Goal: Task Accomplishment & Management: Manage account settings

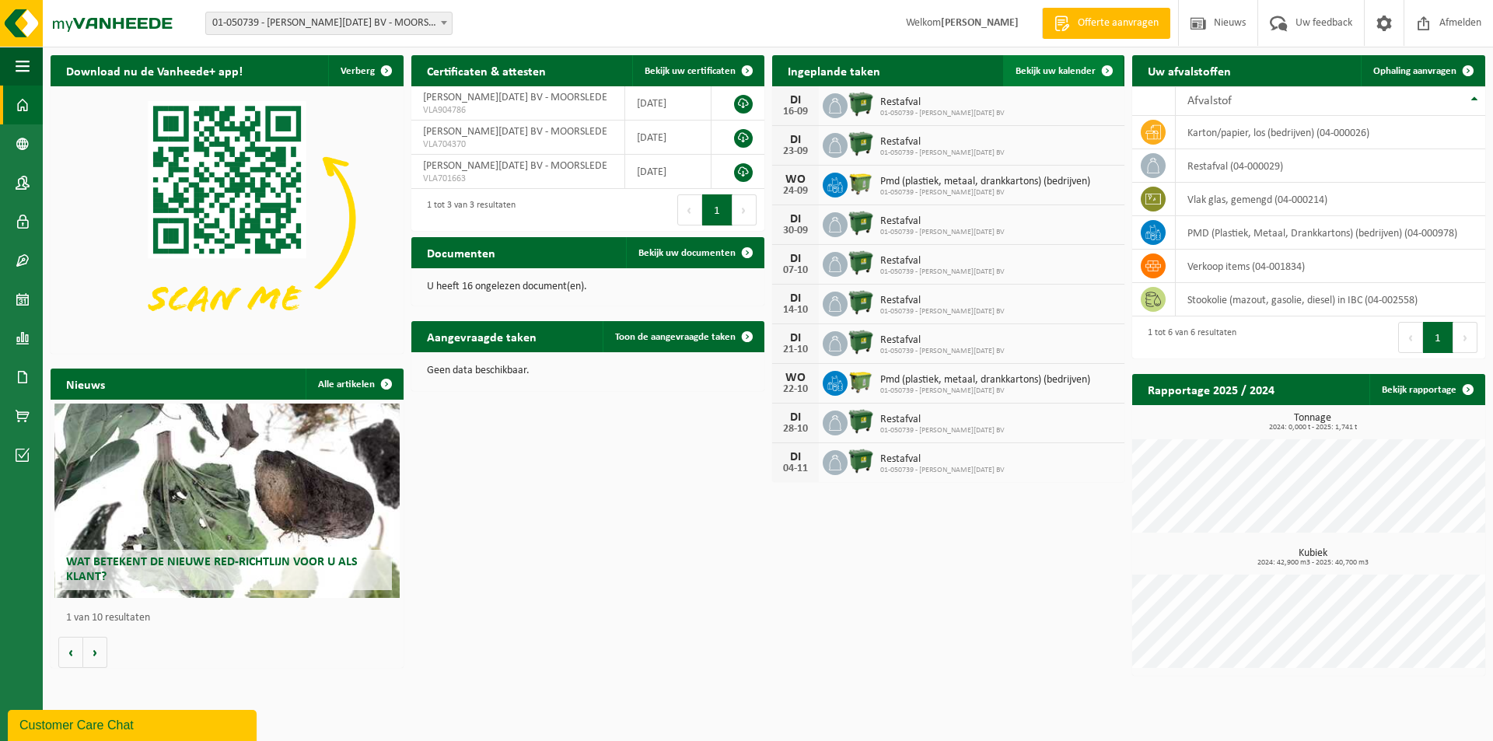
click at [1041, 72] on span "Bekijk uw kalender" at bounding box center [1055, 71] width 80 height 10
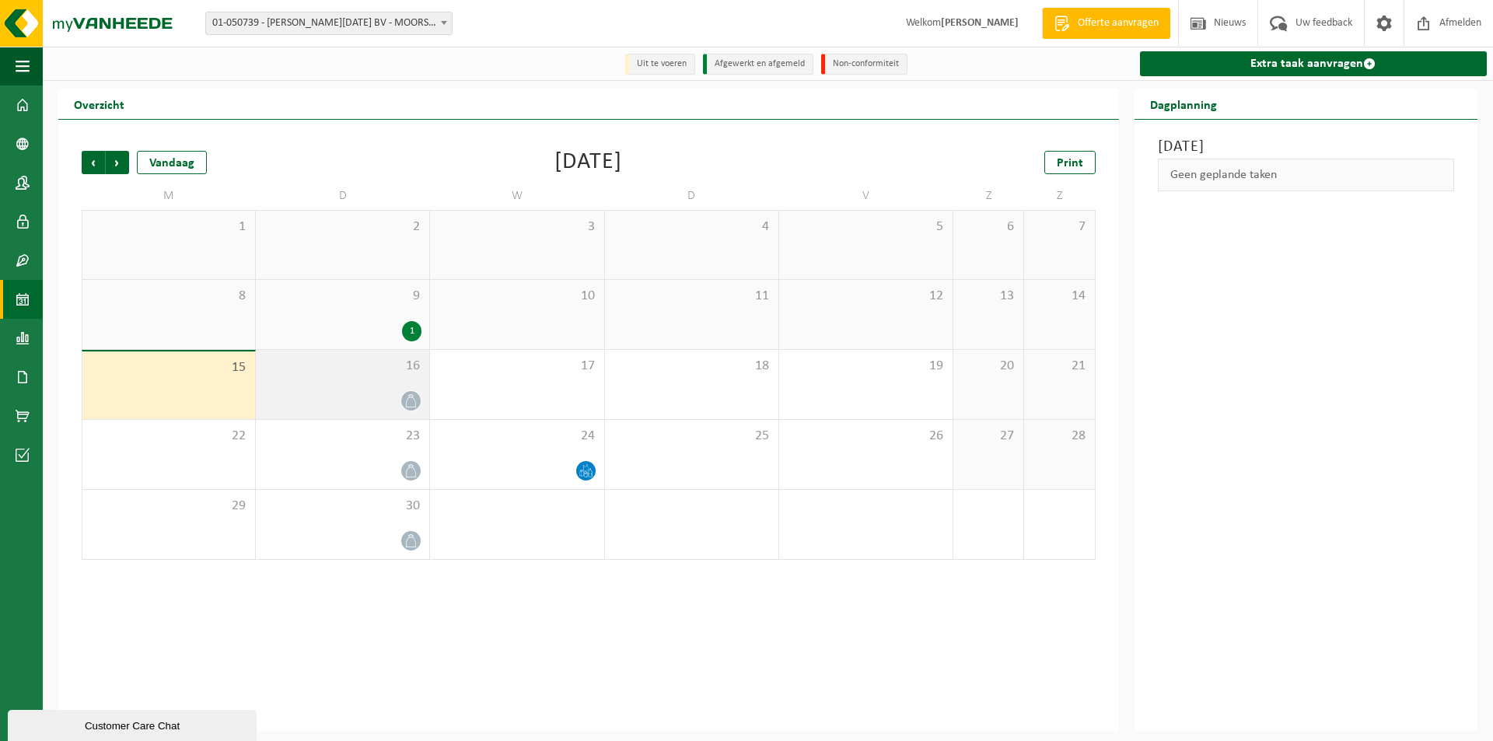
click at [376, 389] on div "16" at bounding box center [342, 384] width 173 height 69
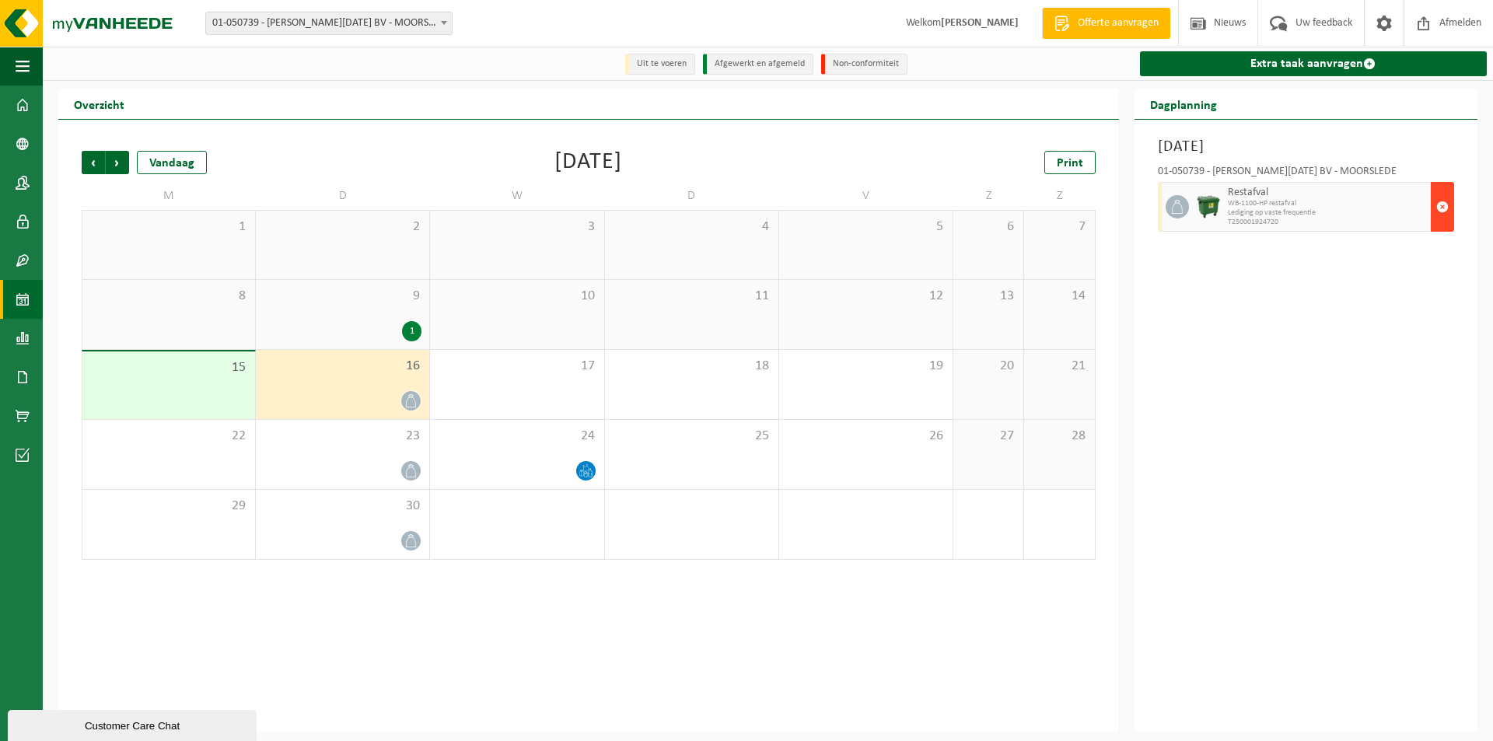
click at [1445, 205] on span "button" at bounding box center [1442, 206] width 12 height 31
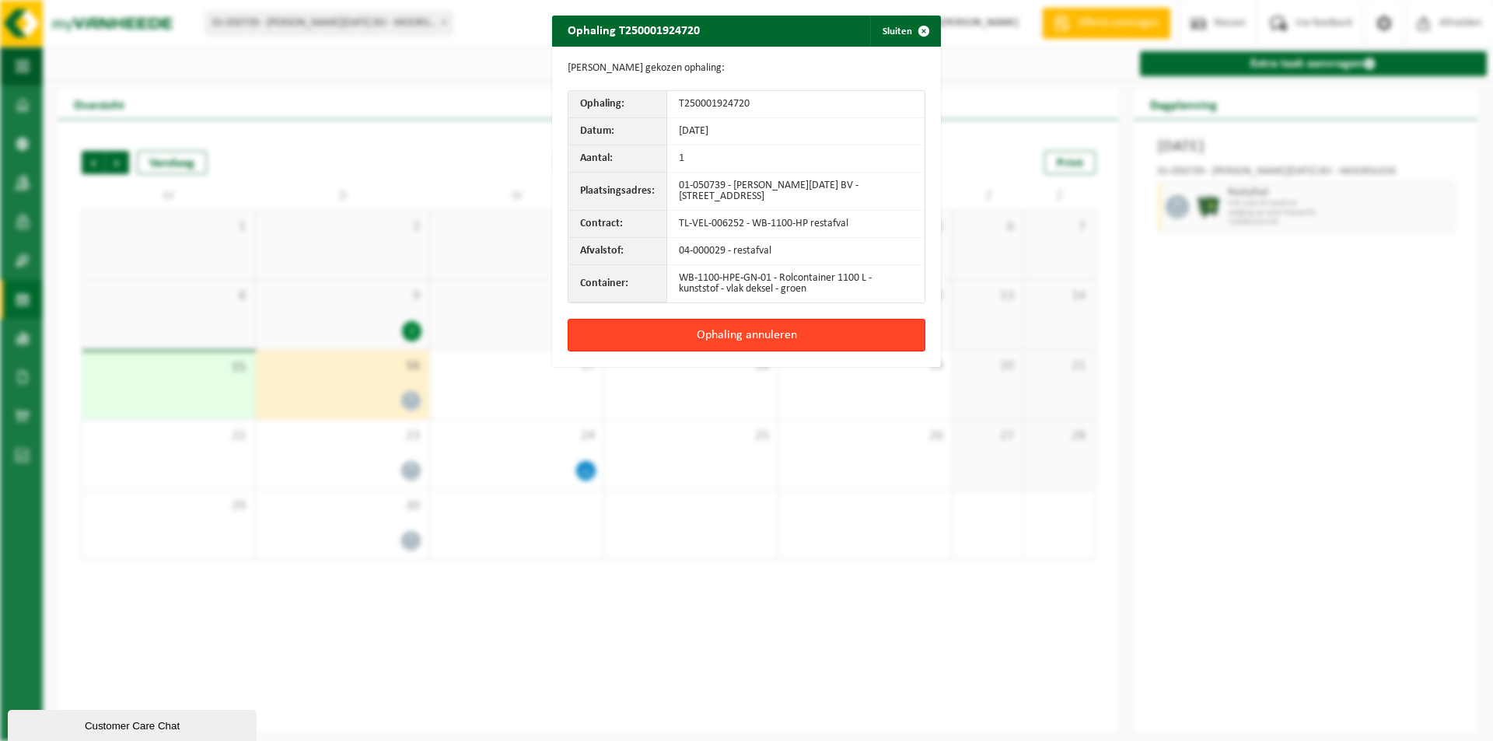
click at [771, 334] on button "Ophaling annuleren" at bounding box center [746, 335] width 358 height 33
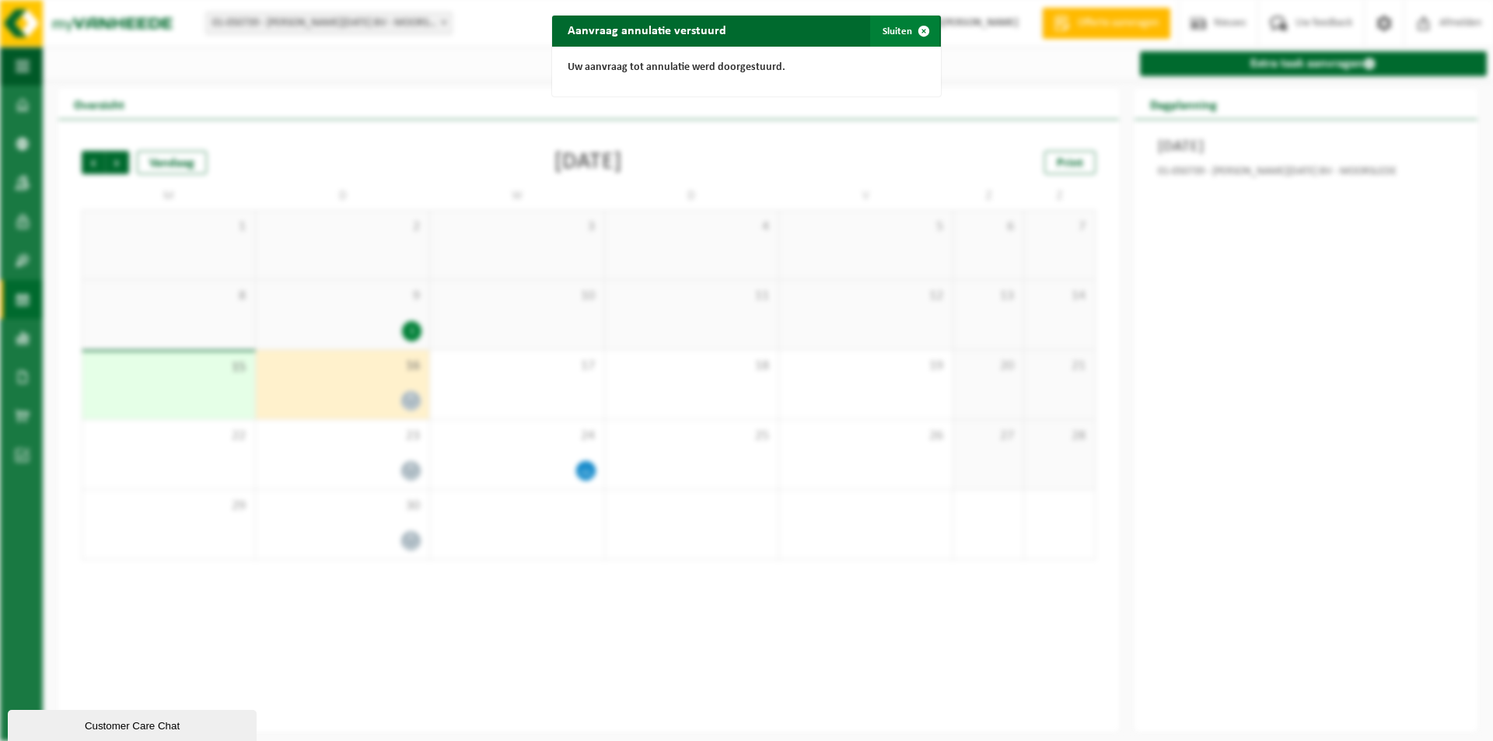
click at [881, 30] on button "Sluiten" at bounding box center [904, 31] width 69 height 31
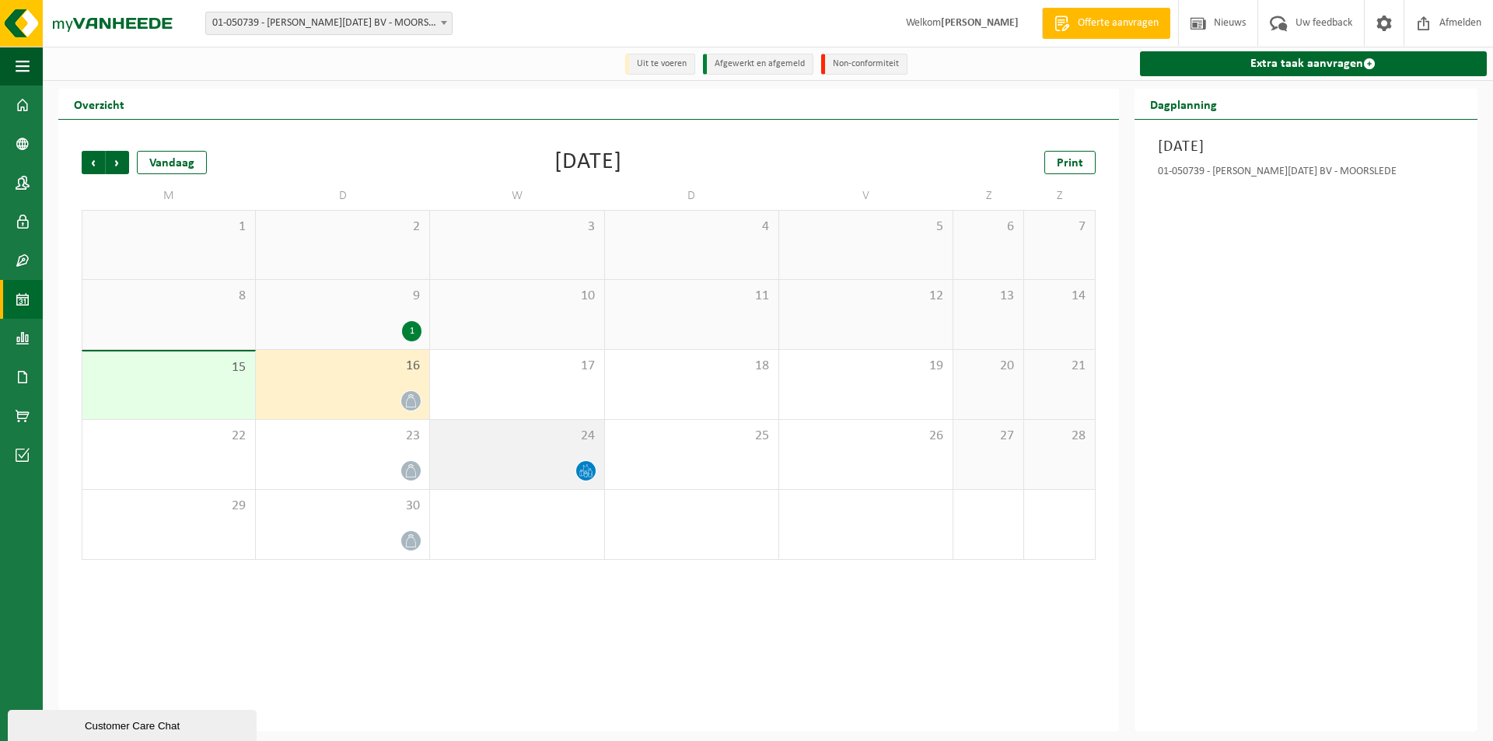
click at [591, 463] on span at bounding box center [585, 470] width 19 height 19
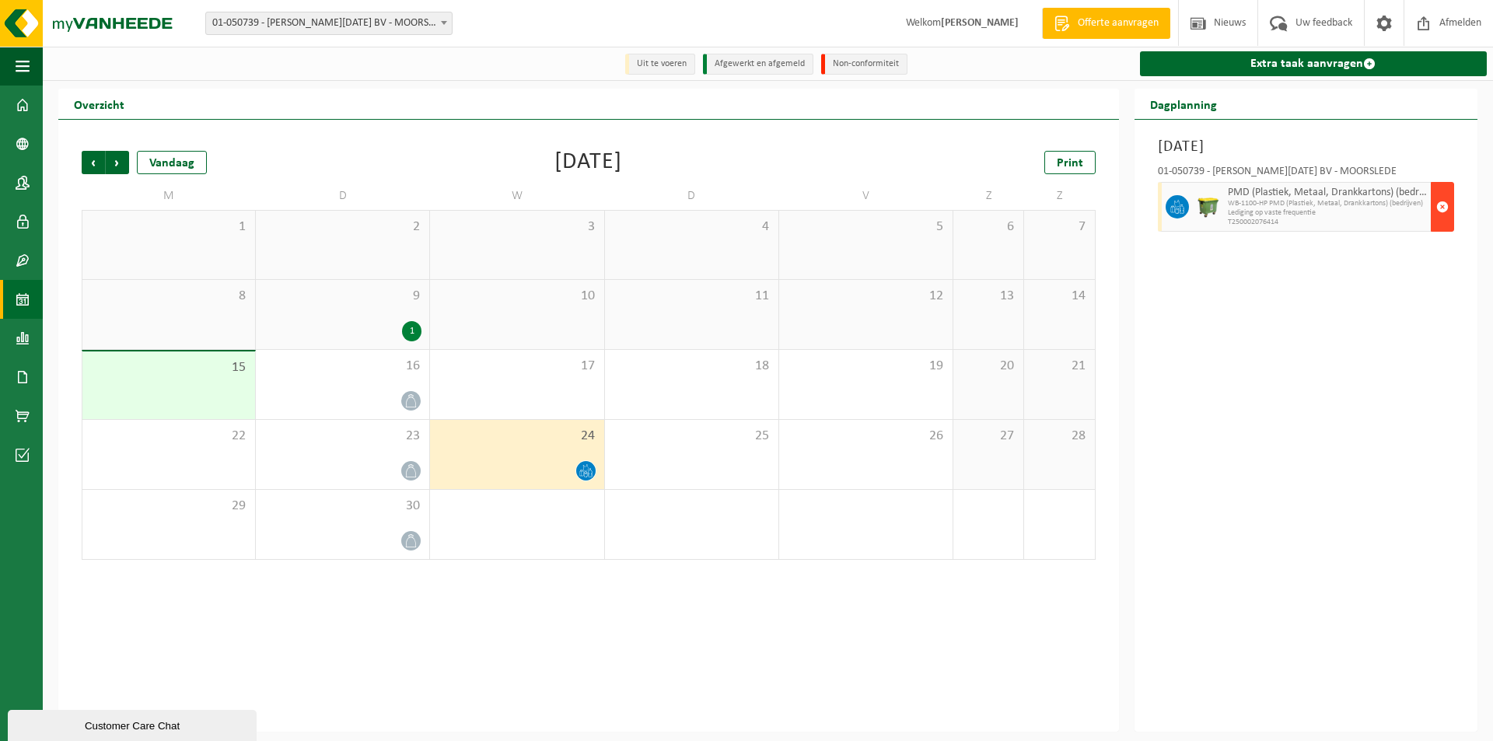
click at [1446, 213] on span "button" at bounding box center [1442, 206] width 12 height 31
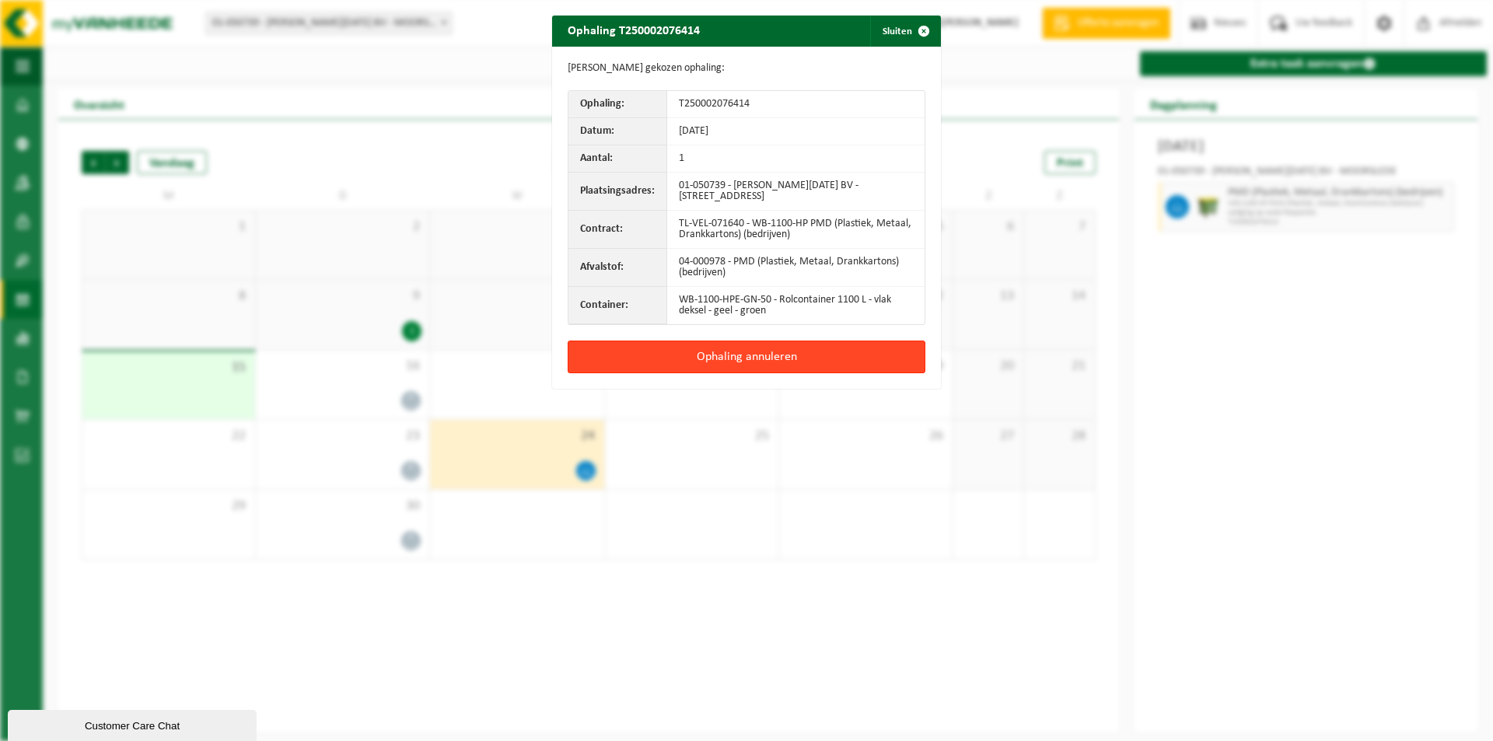
click at [774, 358] on button "Ophaling annuleren" at bounding box center [746, 356] width 358 height 33
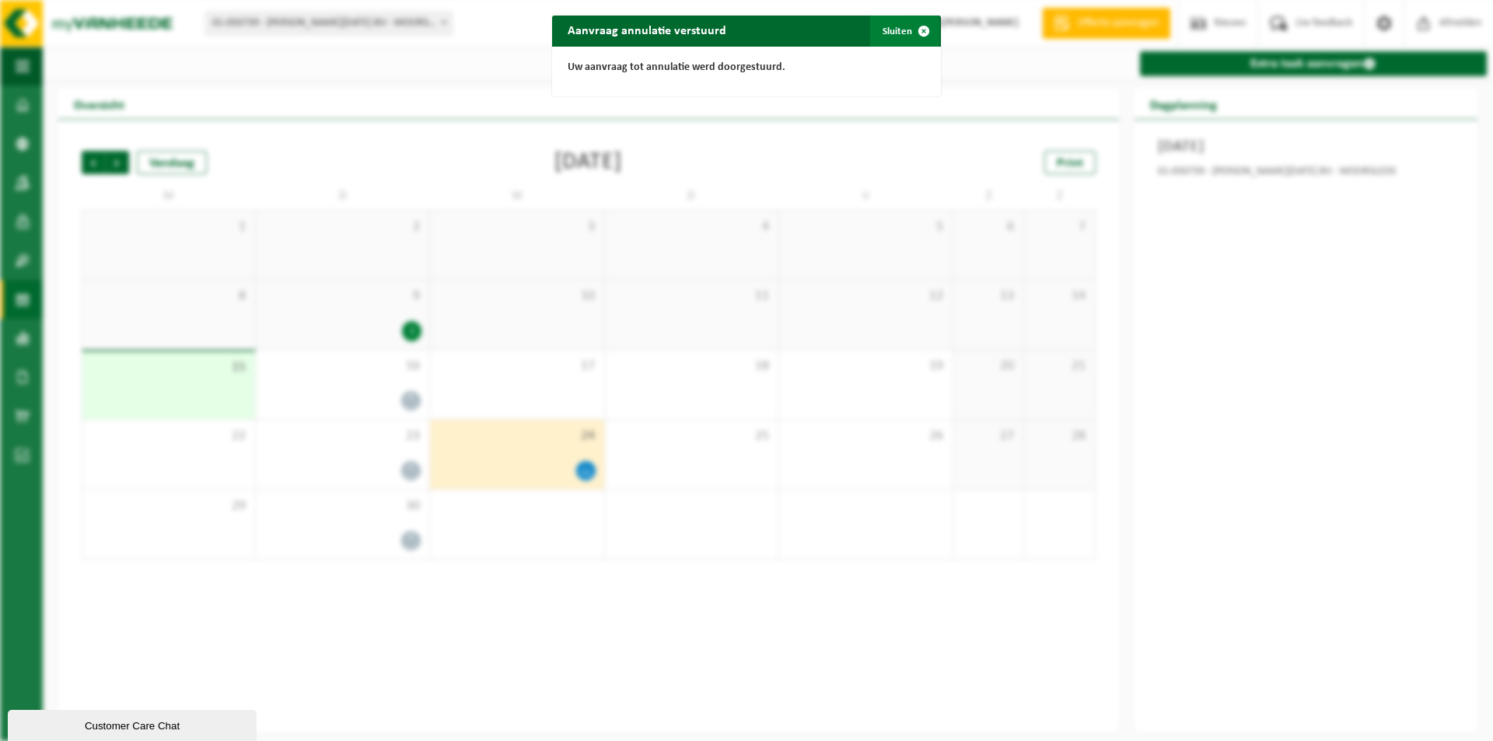
click at [899, 29] on button "Sluiten" at bounding box center [904, 31] width 69 height 31
